Goal: Navigation & Orientation: Find specific page/section

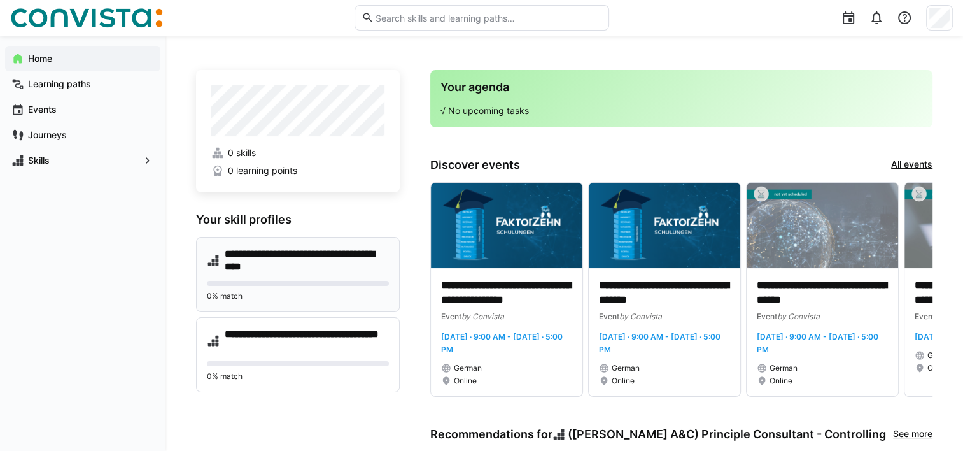
click at [348, 286] on div "0% match" at bounding box center [298, 291] width 182 height 20
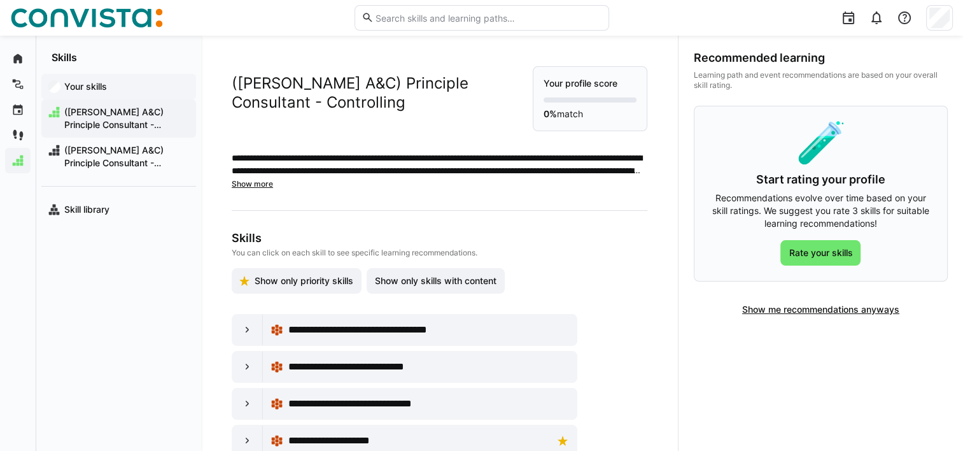
click at [0, 0] on app-navigation-label "Your skills" at bounding box center [0, 0] width 0 height 0
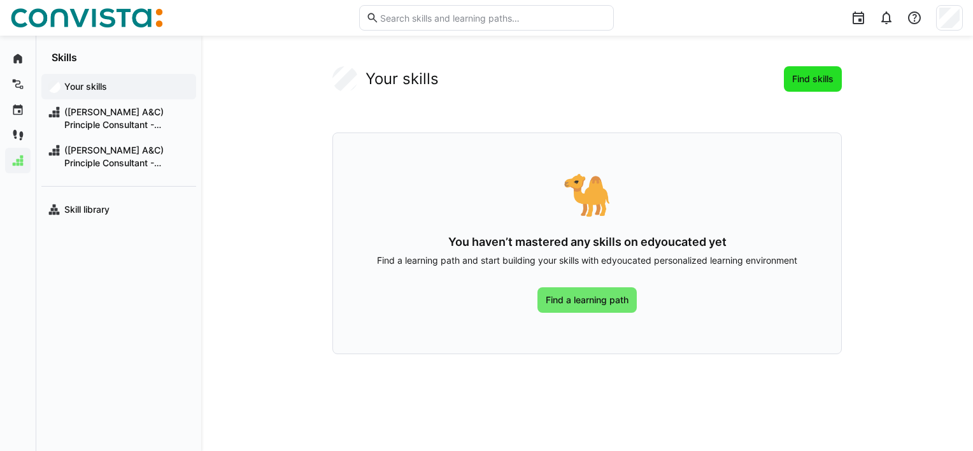
click at [800, 87] on span "Find skills" at bounding box center [813, 78] width 58 height 25
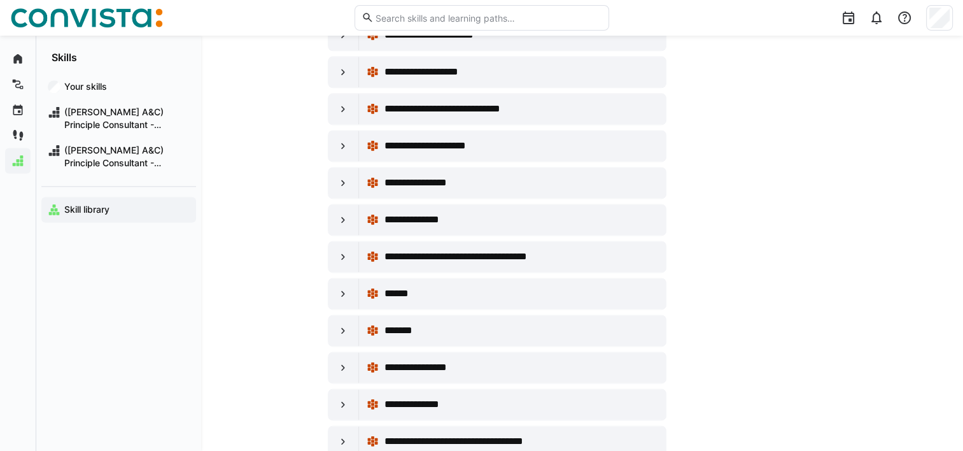
scroll to position [6520, 0]
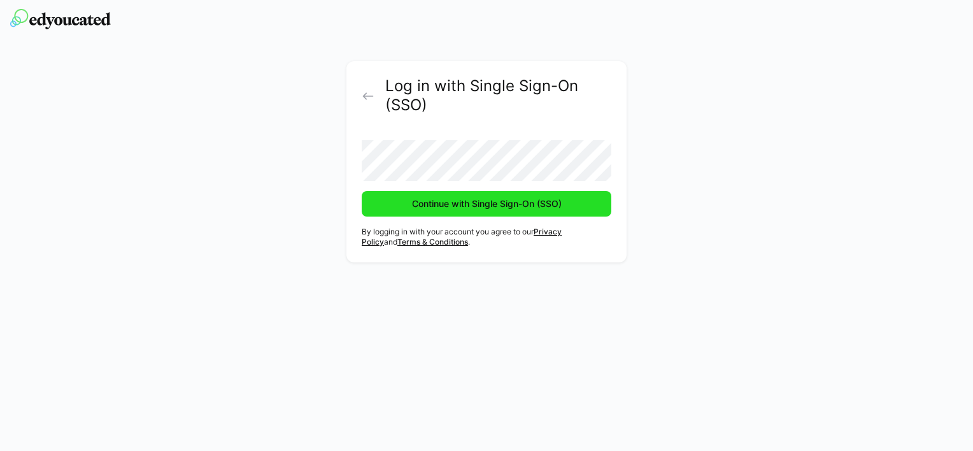
click at [459, 207] on span "Continue with Single Sign-On (SSO)" at bounding box center [486, 203] width 153 height 13
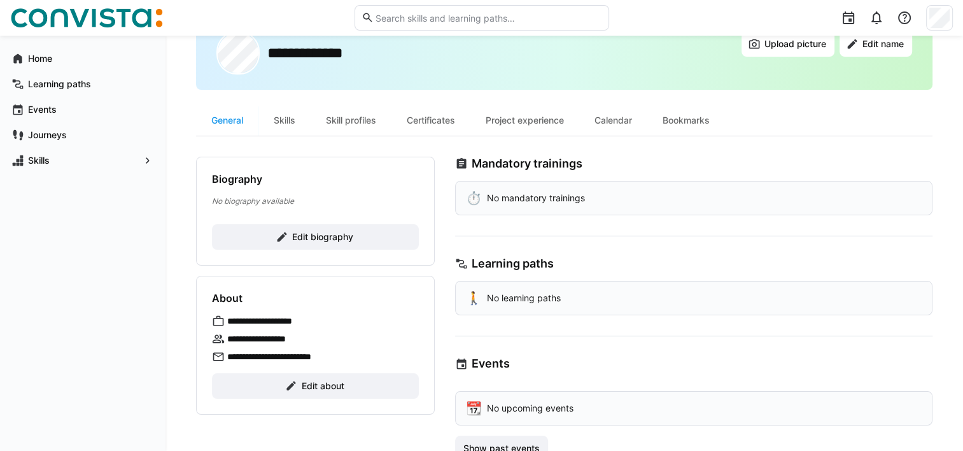
scroll to position [52, 0]
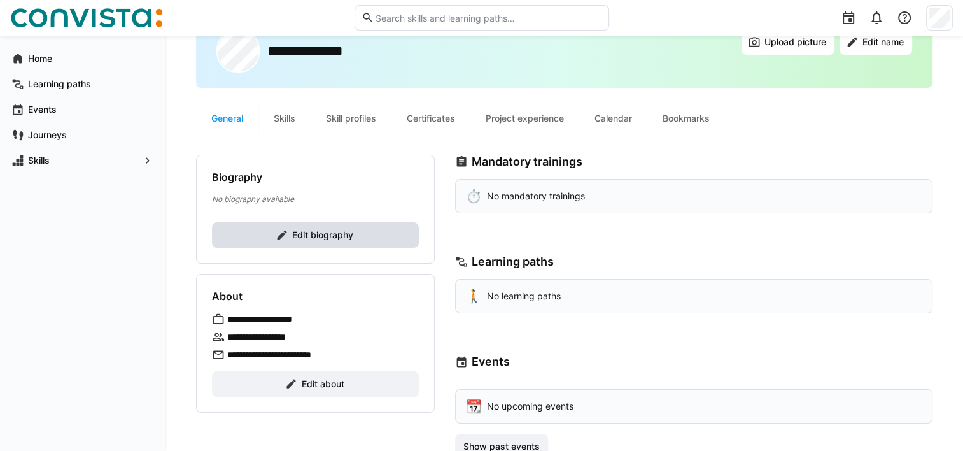
click at [339, 237] on span "Edit biography" at bounding box center [322, 235] width 65 height 13
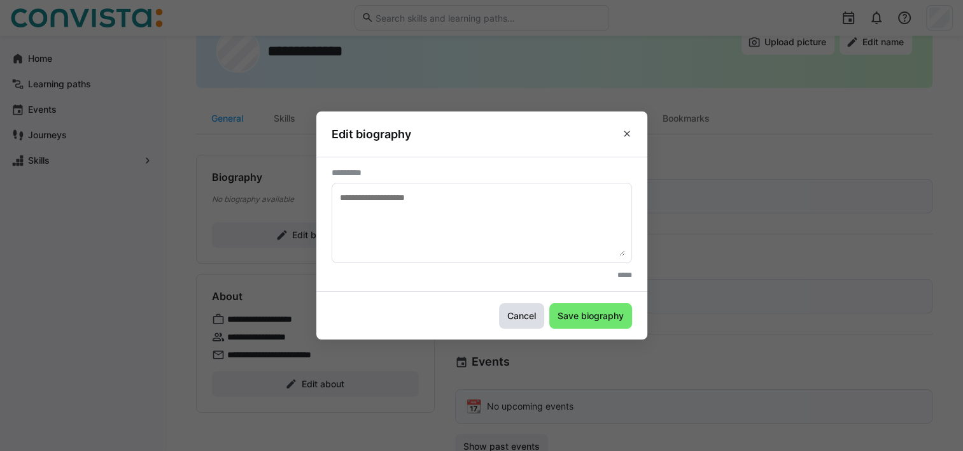
click at [536, 315] on span "Cancel" at bounding box center [521, 315] width 32 height 13
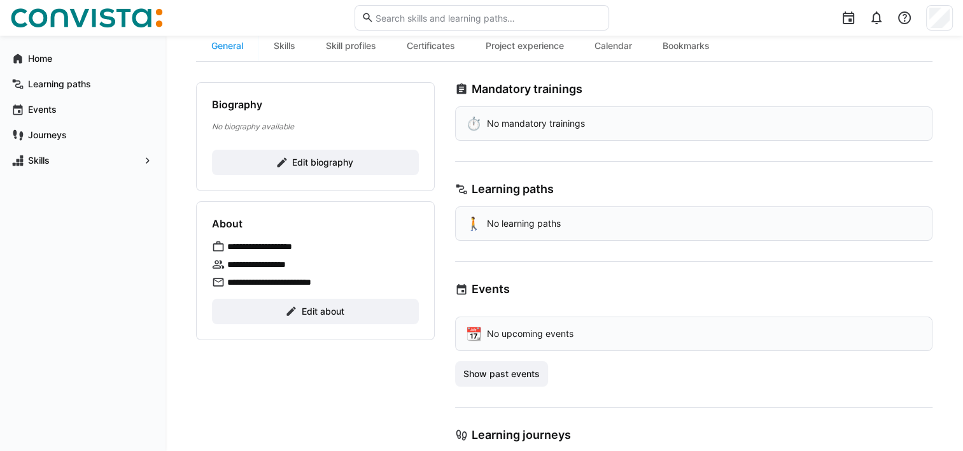
scroll to position [125, 0]
click at [521, 370] on span "Show past events" at bounding box center [502, 373] width 80 height 13
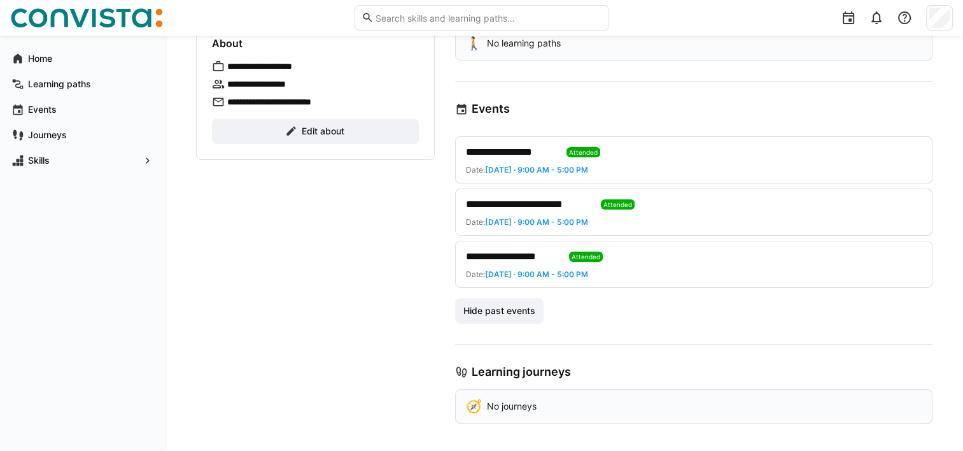
scroll to position [306, 0]
click at [512, 401] on p "No journeys" at bounding box center [512, 405] width 50 height 13
click at [513, 368] on h3 "Learning journeys" at bounding box center [521, 371] width 99 height 14
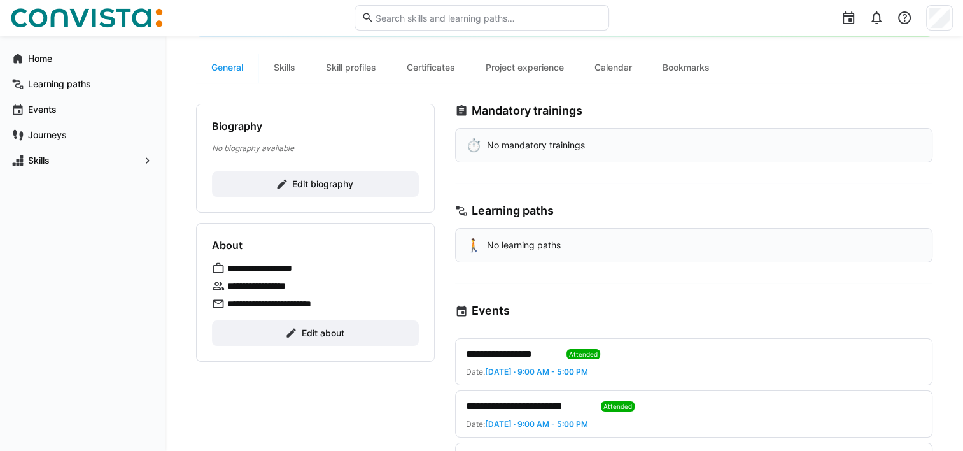
scroll to position [89, 0]
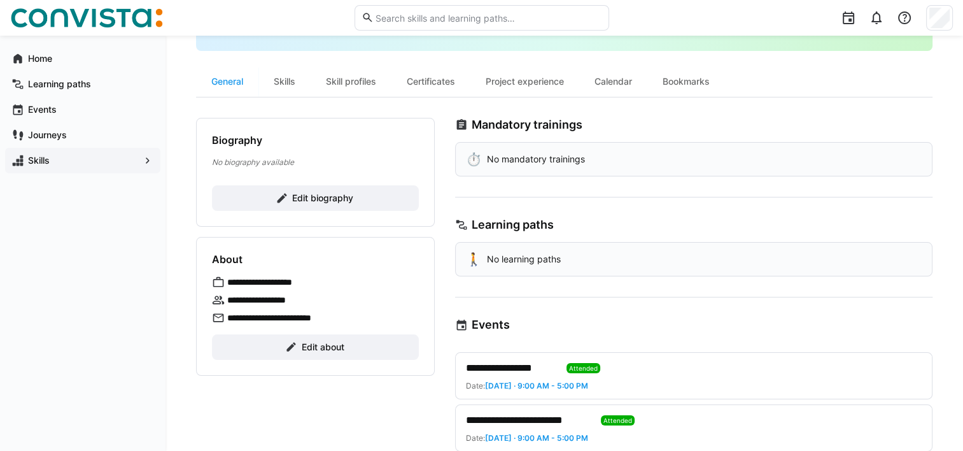
click at [60, 157] on span "Skills" at bounding box center [82, 160] width 113 height 13
click at [148, 160] on eds-icon at bounding box center [147, 160] width 13 height 13
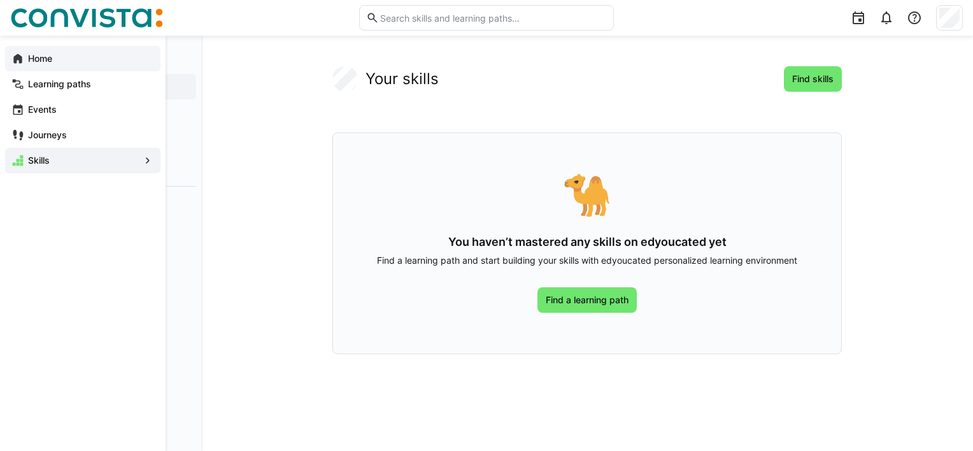
click at [0, 0] on app-navigation-label "Home" at bounding box center [0, 0] width 0 height 0
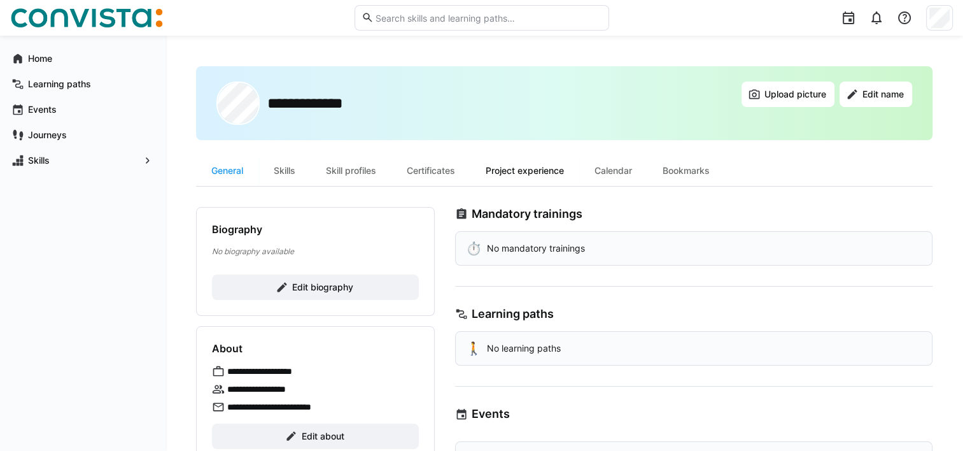
click at [547, 169] on div "Project experience" at bounding box center [524, 170] width 109 height 31
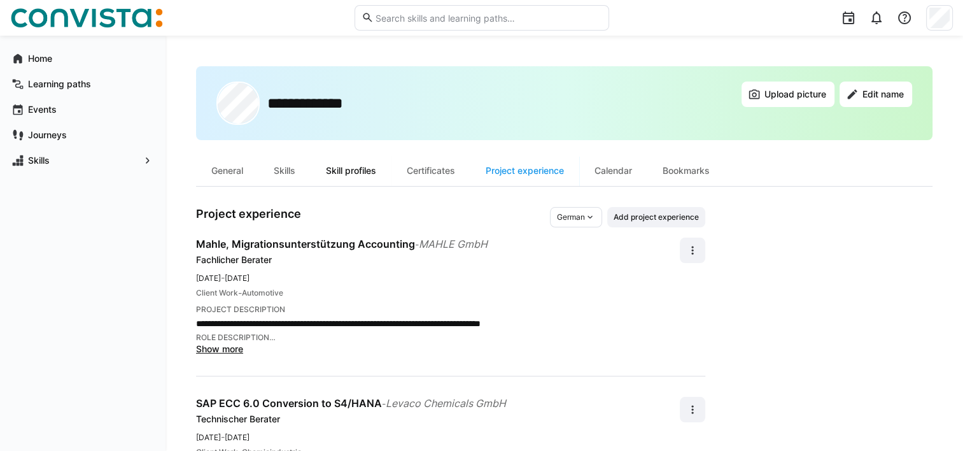
click at [370, 168] on div "Skill profiles" at bounding box center [351, 170] width 81 height 31
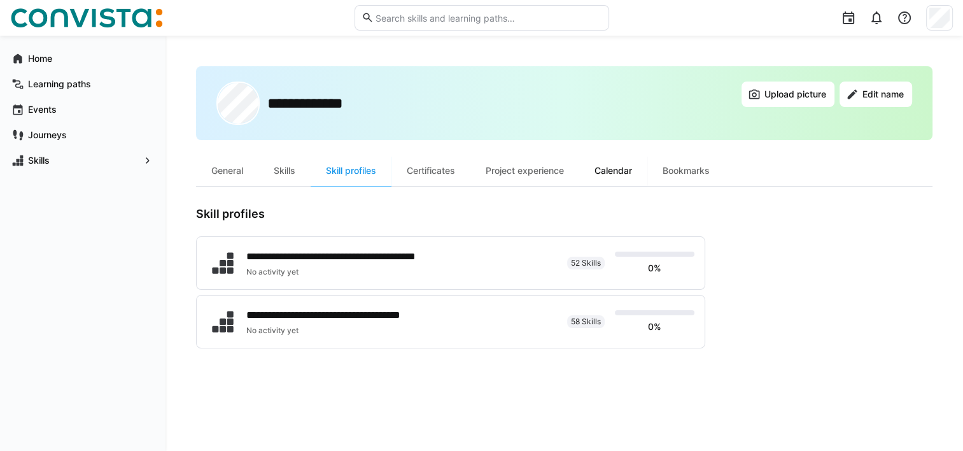
click at [617, 173] on div "Calendar" at bounding box center [613, 170] width 68 height 31
